Goal: Transaction & Acquisition: Book appointment/travel/reservation

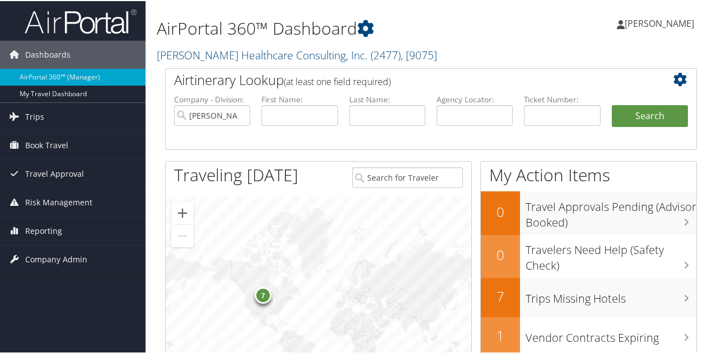
drag, startPoint x: 367, startPoint y: 243, endPoint x: 372, endPoint y: 359, distance: 115.3
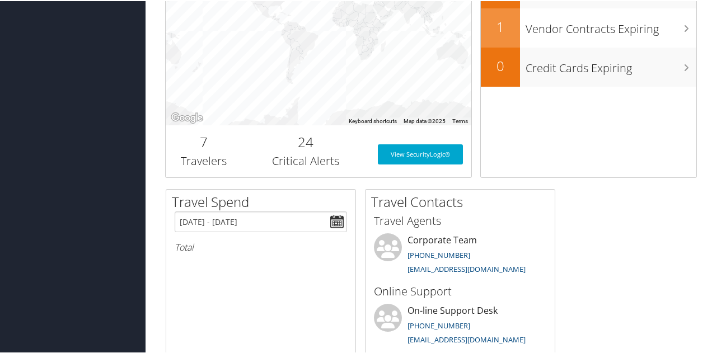
scroll to position [307, 0]
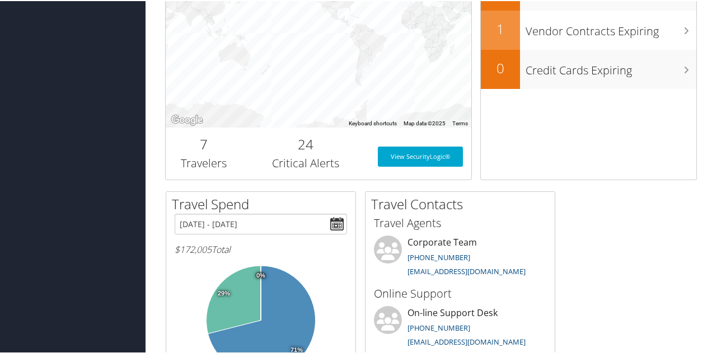
drag, startPoint x: 419, startPoint y: 36, endPoint x: 458, endPoint y: 62, distance: 46.9
click at [458, 62] on div "7" at bounding box center [318, 8] width 305 height 238
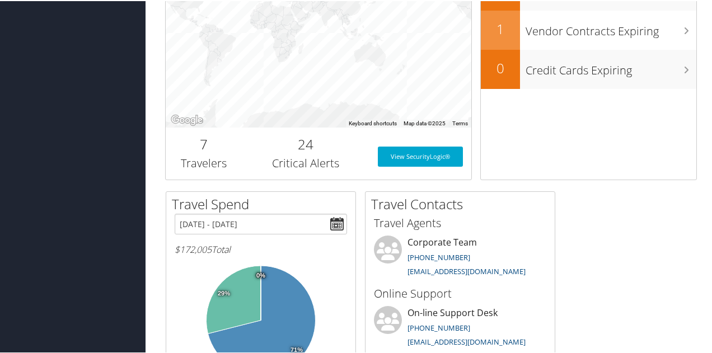
drag, startPoint x: 458, startPoint y: 62, endPoint x: 303, endPoint y: 220, distance: 222.0
click at [303, 220] on div "Airtinerary Lookup (at least one field required) Company - Division: [PERSON_NA…" at bounding box center [431, 208] width 548 height 895
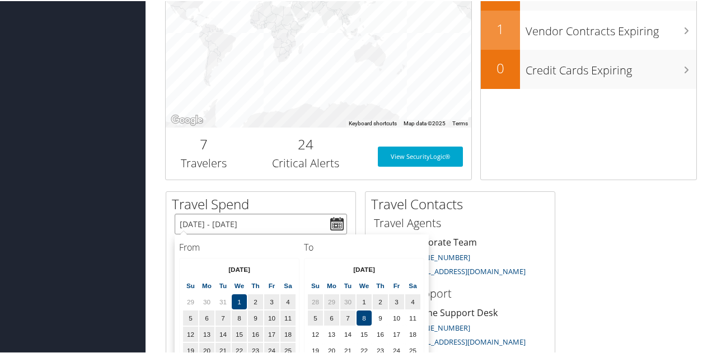
drag, startPoint x: 140, startPoint y: 188, endPoint x: 65, endPoint y: 182, distance: 75.2
click at [65, 182] on div "Dashboards AirPortal 360™ (Manager) My Travel Dashboard Trips Airtinerary® Look…" at bounding box center [358, 174] width 716 height 962
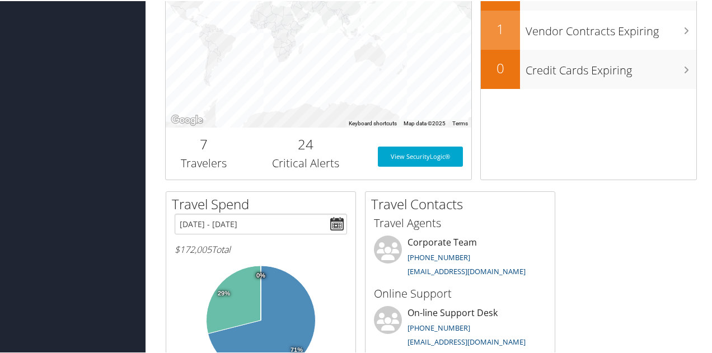
click at [65, 182] on div "Dashboards AirPortal 360™ (Manager) My Travel Dashboard Trips Airtinerary® Look…" at bounding box center [358, 174] width 716 height 962
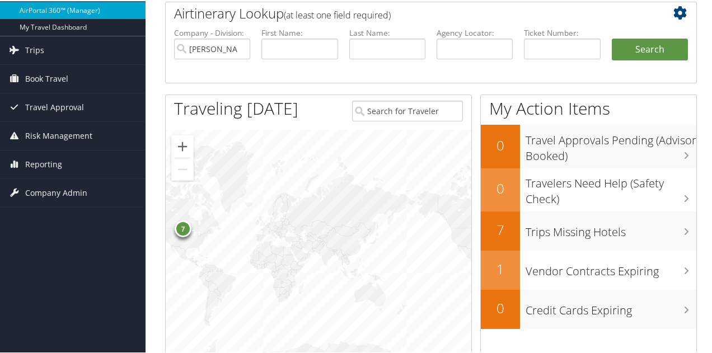
scroll to position [0, 0]
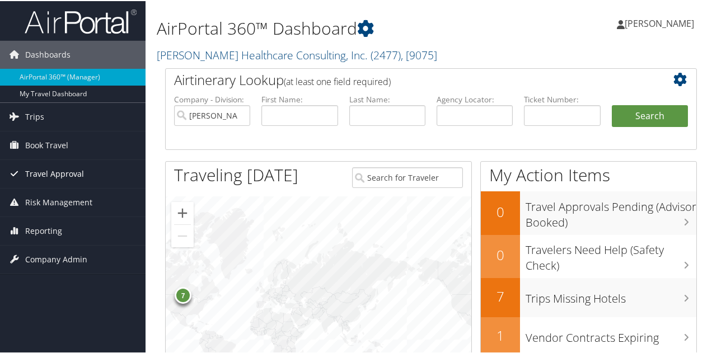
click at [62, 170] on span "Travel Approval" at bounding box center [54, 173] width 59 height 28
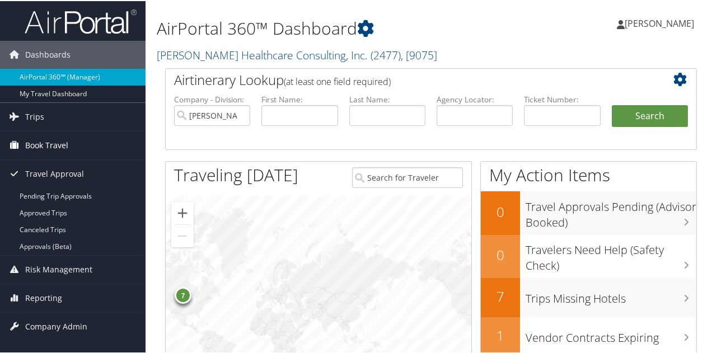
click at [55, 148] on span "Book Travel" at bounding box center [46, 144] width 43 height 28
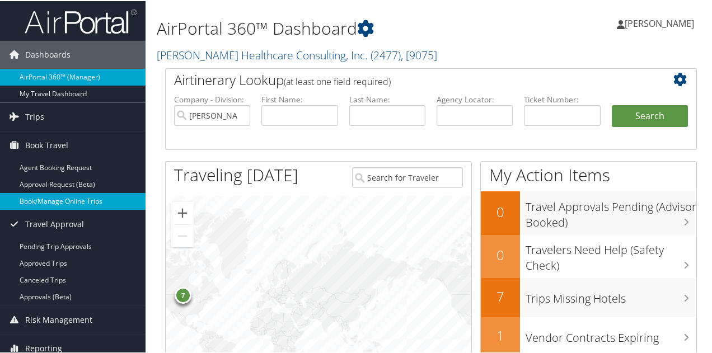
click at [61, 194] on link "Book/Manage Online Trips" at bounding box center [72, 200] width 145 height 17
